Goal: Find specific page/section: Find specific page/section

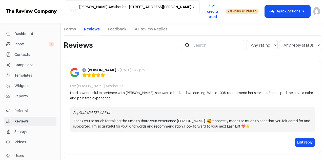
click at [21, 54] on span "Contacts" at bounding box center [34, 54] width 40 height 5
